Goal: Task Accomplishment & Management: Manage account settings

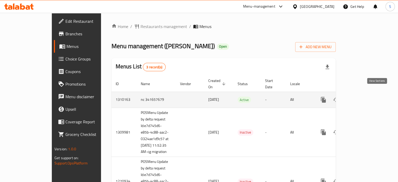
click at [364, 97] on icon "enhanced table" at bounding box center [361, 100] width 6 height 6
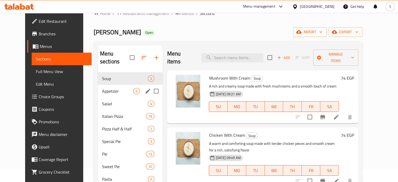
scroll to position [14, 0]
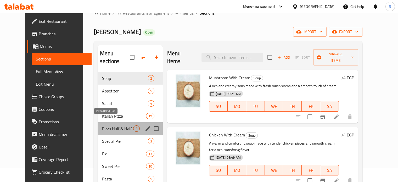
click at [114, 125] on span "Pizza Half & Half" at bounding box center [117, 128] width 31 height 6
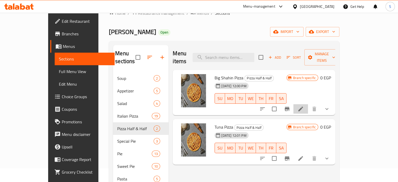
click at [304, 106] on icon at bounding box center [301, 109] width 6 height 6
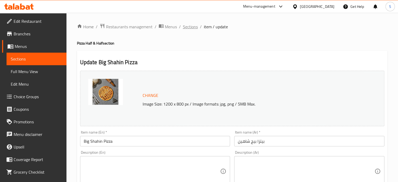
click at [192, 26] on span "Sections" at bounding box center [190, 27] width 15 height 6
